Goal: Information Seeking & Learning: Learn about a topic

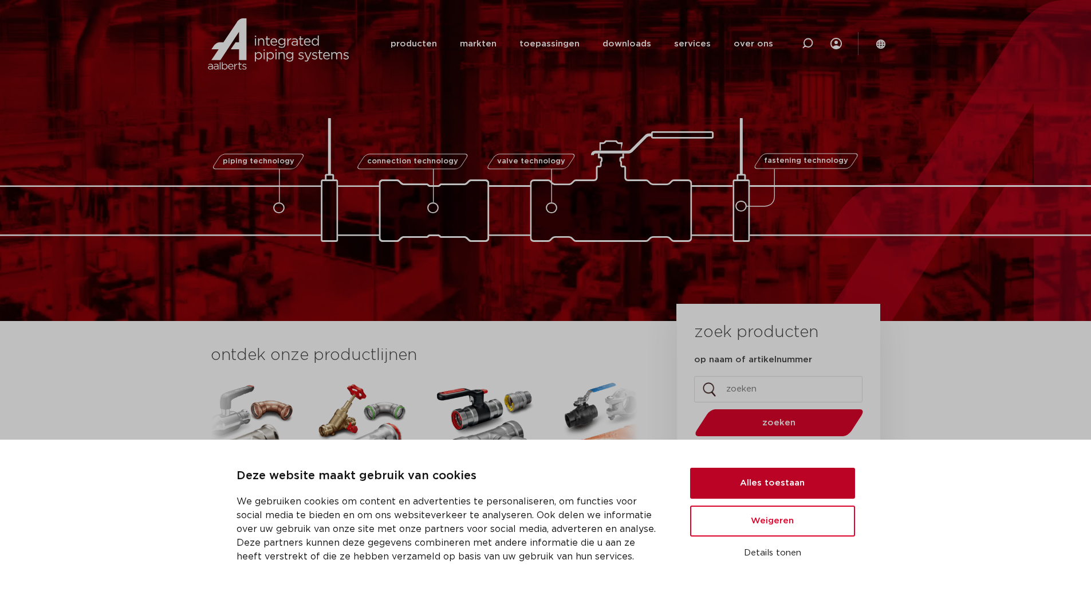
click at [827, 470] on button "Alles toestaan" at bounding box center [772, 482] width 165 height 31
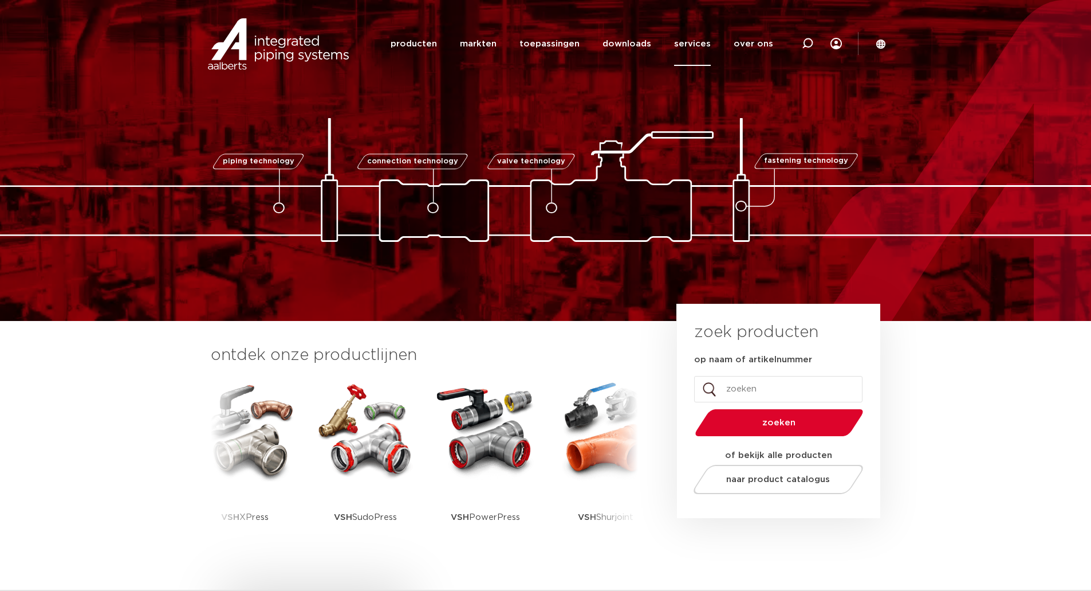
click at [696, 46] on link "services" at bounding box center [692, 44] width 37 height 44
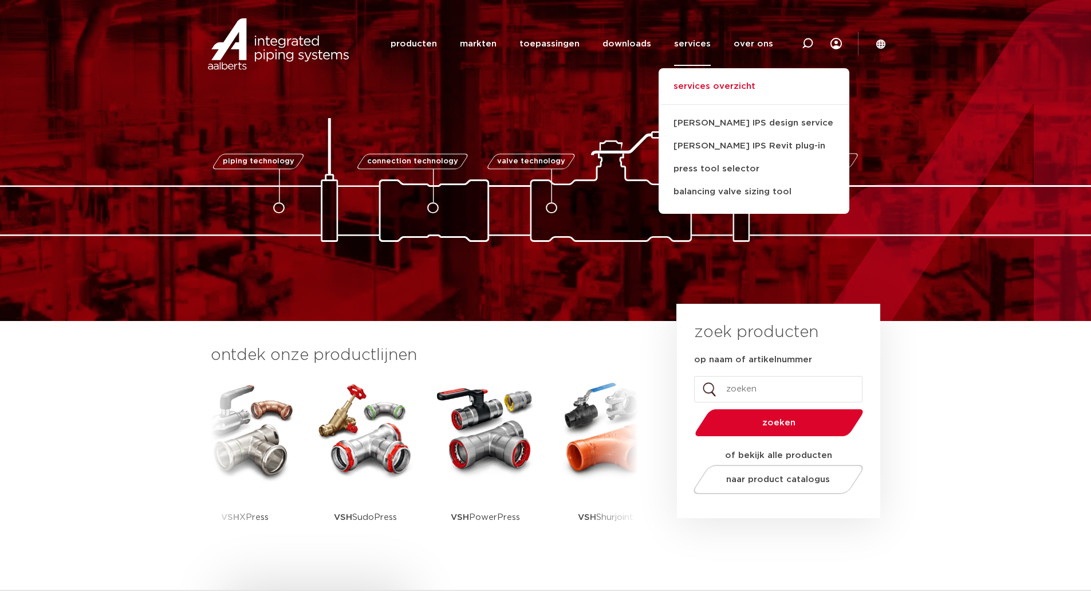
click at [702, 92] on link "services overzicht" at bounding box center [754, 92] width 191 height 25
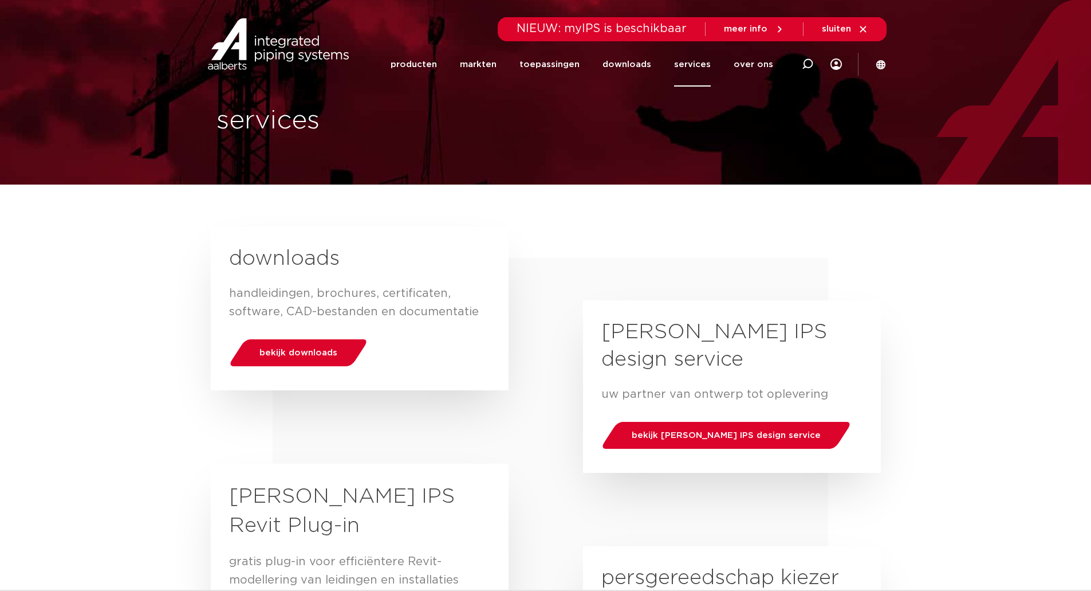
click at [763, 31] on span "meer info" at bounding box center [746, 29] width 44 height 9
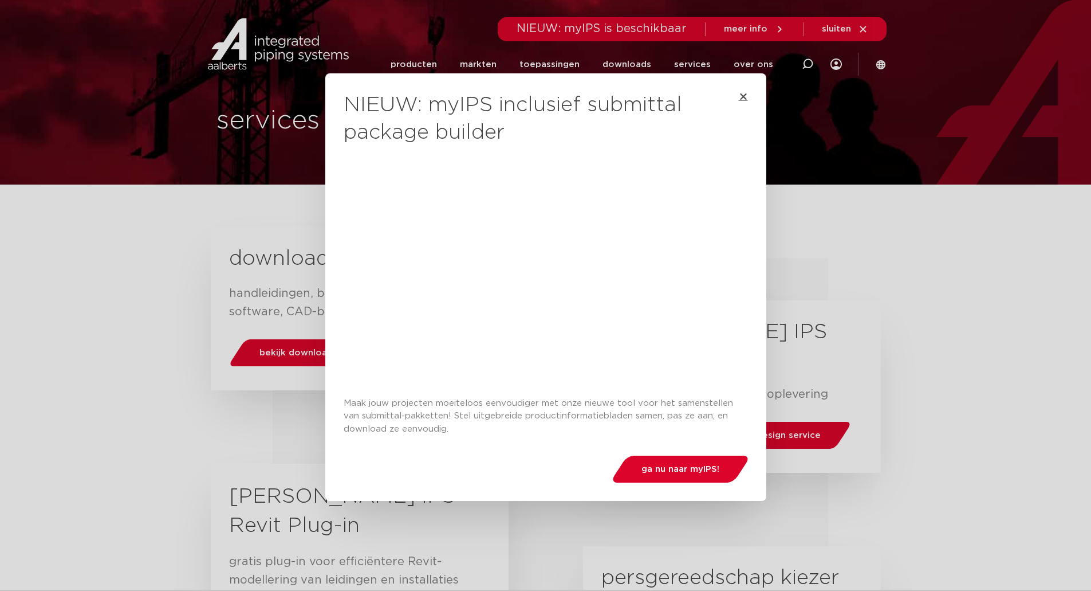
click at [743, 93] on icon "Close" at bounding box center [743, 96] width 9 height 9
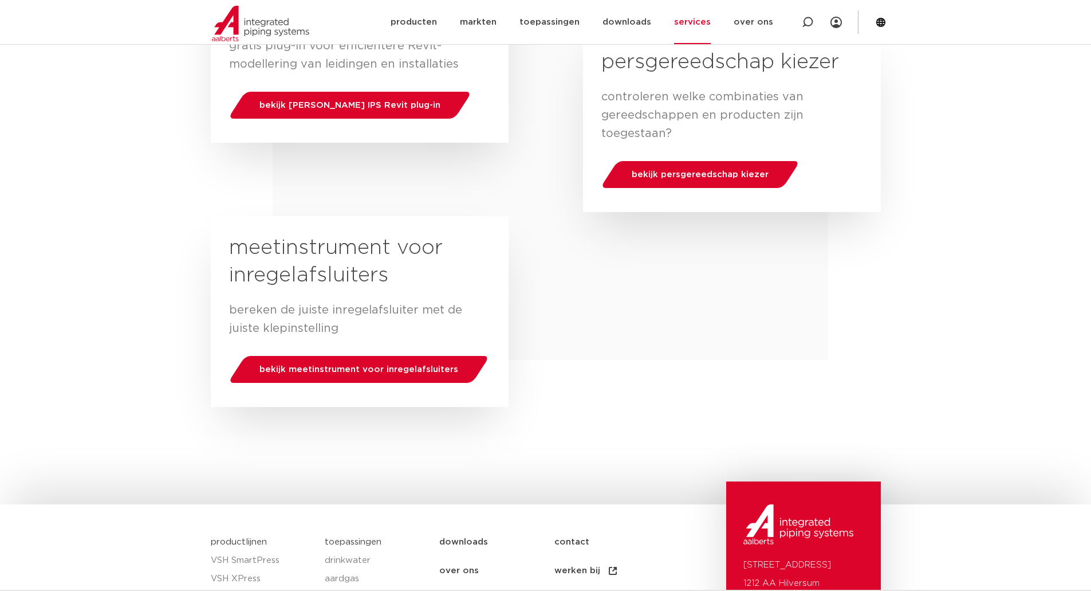
scroll to position [717, 0]
